Goal: Information Seeking & Learning: Learn about a topic

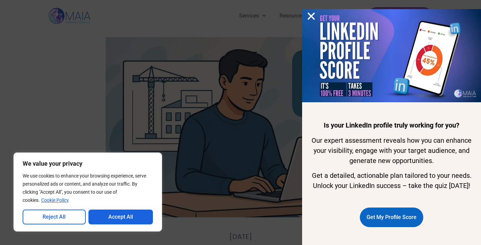
click at [278, 118] on div "Is your LinkedIn profile truly working for you? Our expert assessment reveals h…" at bounding box center [240, 122] width 481 height 245
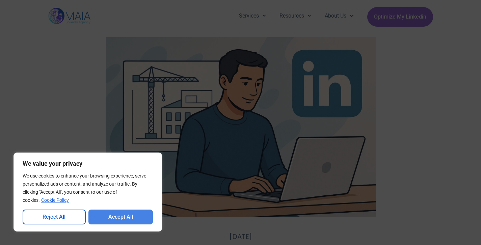
click at [140, 221] on button "Accept All" at bounding box center [121, 217] width 65 height 15
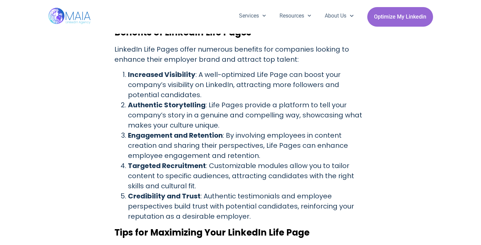
scroll to position [686, 0]
click at [196, 109] on li "Authentic Storytelling : Life Pages provide a platform to tell your company’s s…" at bounding box center [247, 115] width 239 height 30
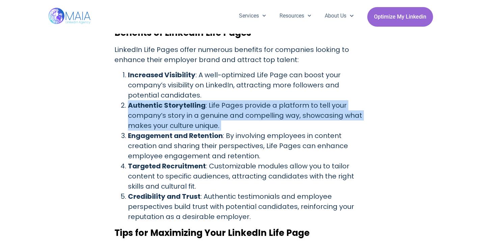
click at [196, 109] on li "Authentic Storytelling : Life Pages provide a platform to tell your company’s s…" at bounding box center [247, 115] width 239 height 30
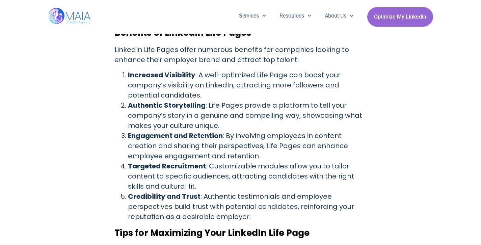
click at [195, 135] on li "Engagement and Retention : By involving employees in content creation and shari…" at bounding box center [247, 146] width 239 height 30
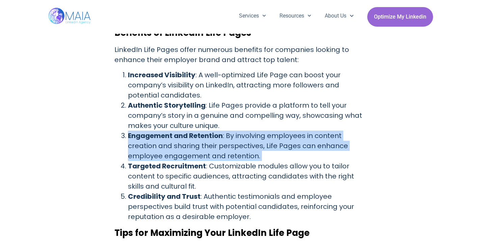
click at [195, 135] on li "Engagement and Retention : By involving employees in content creation and shari…" at bounding box center [247, 146] width 239 height 30
copy ol "Engagement and Retention : By involving employees in content creation and shari…"
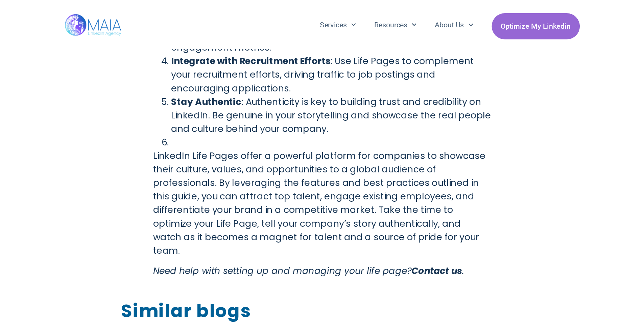
scroll to position [980, 0]
